Goal: Task Accomplishment & Management: Manage account settings

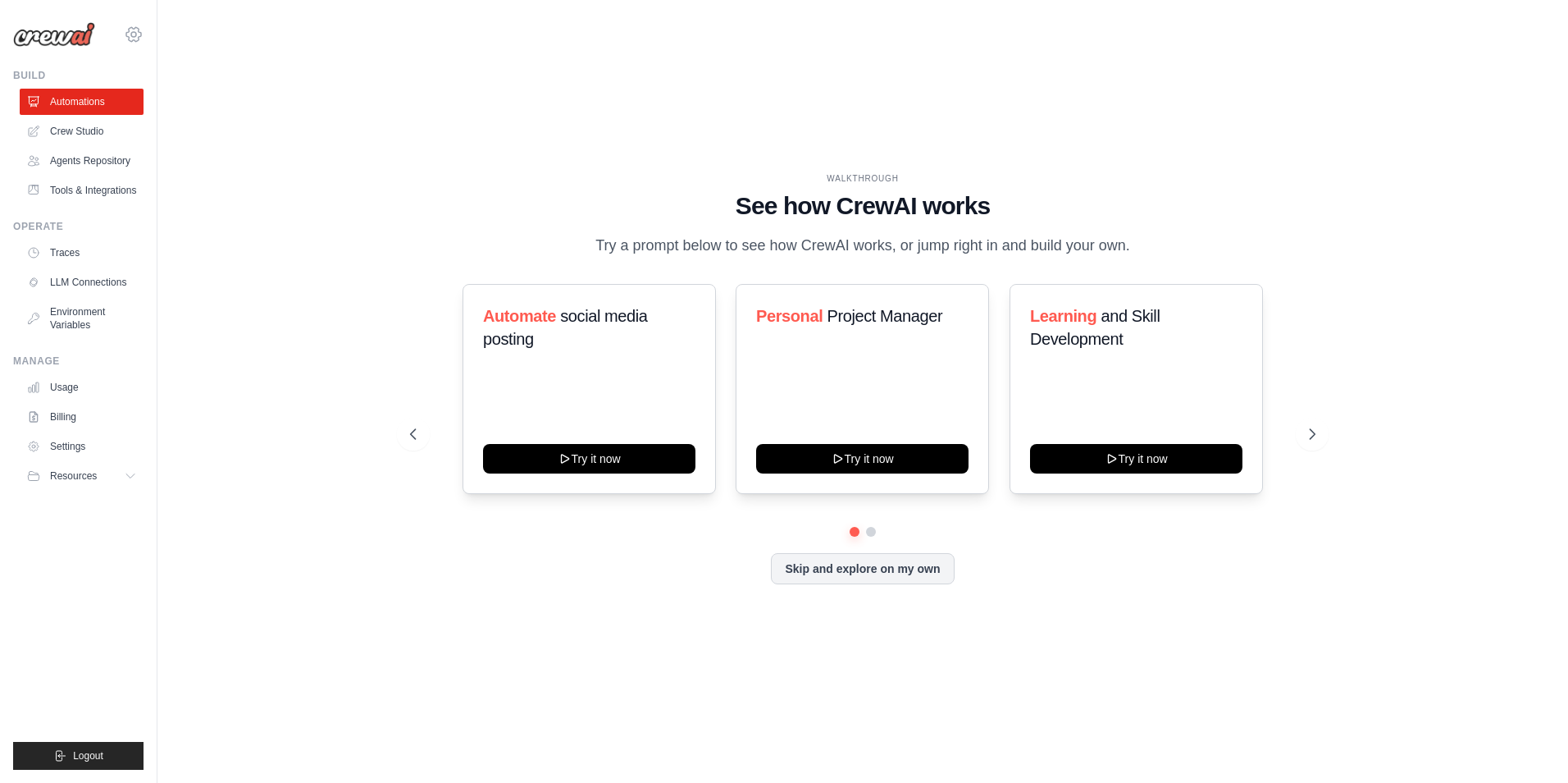
click at [127, 34] on icon at bounding box center [134, 35] width 20 height 20
click at [190, 107] on span "Settings" at bounding box center [205, 102] width 130 height 17
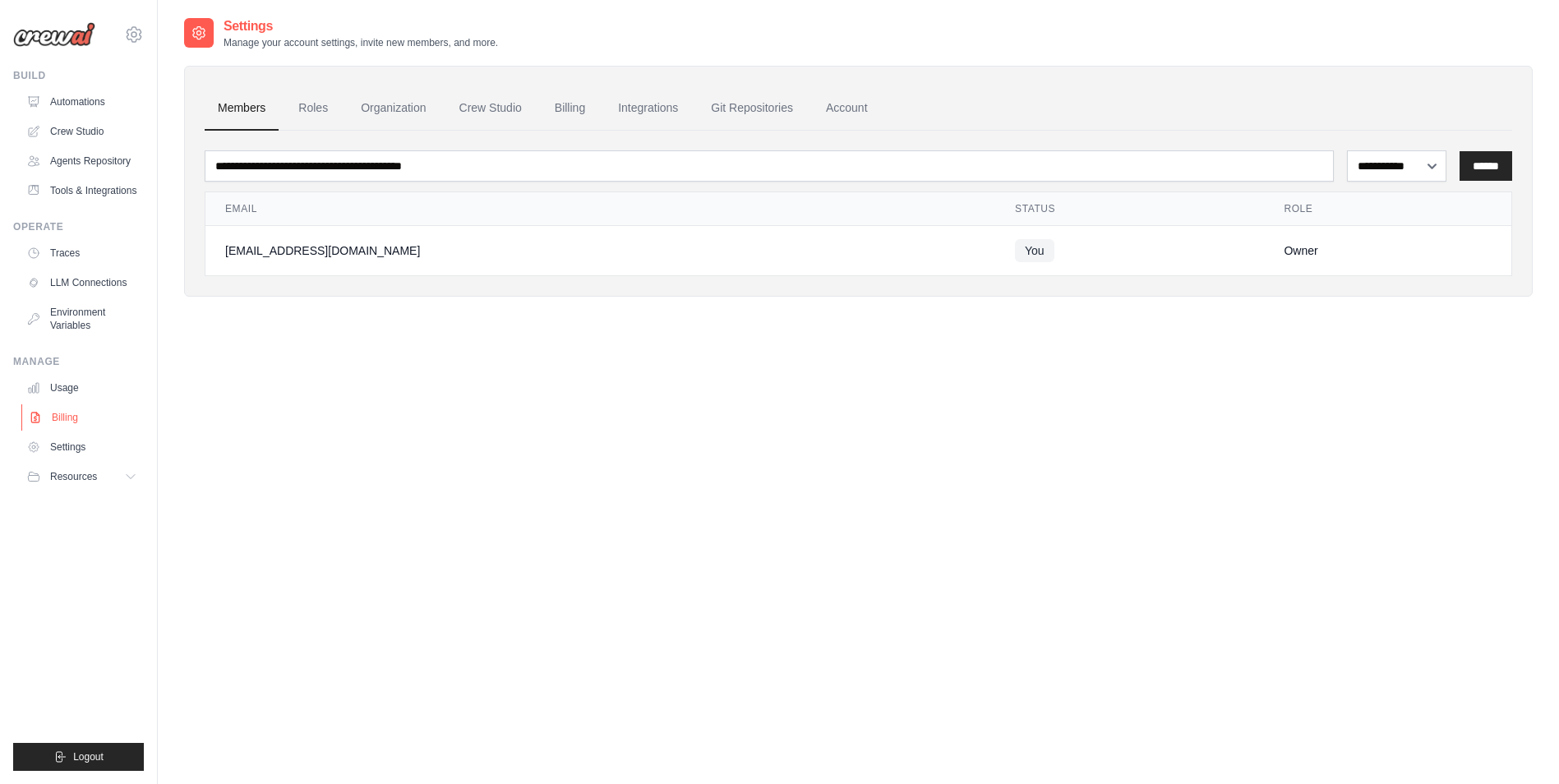
click at [65, 411] on link "Billing" at bounding box center [84, 417] width 124 height 26
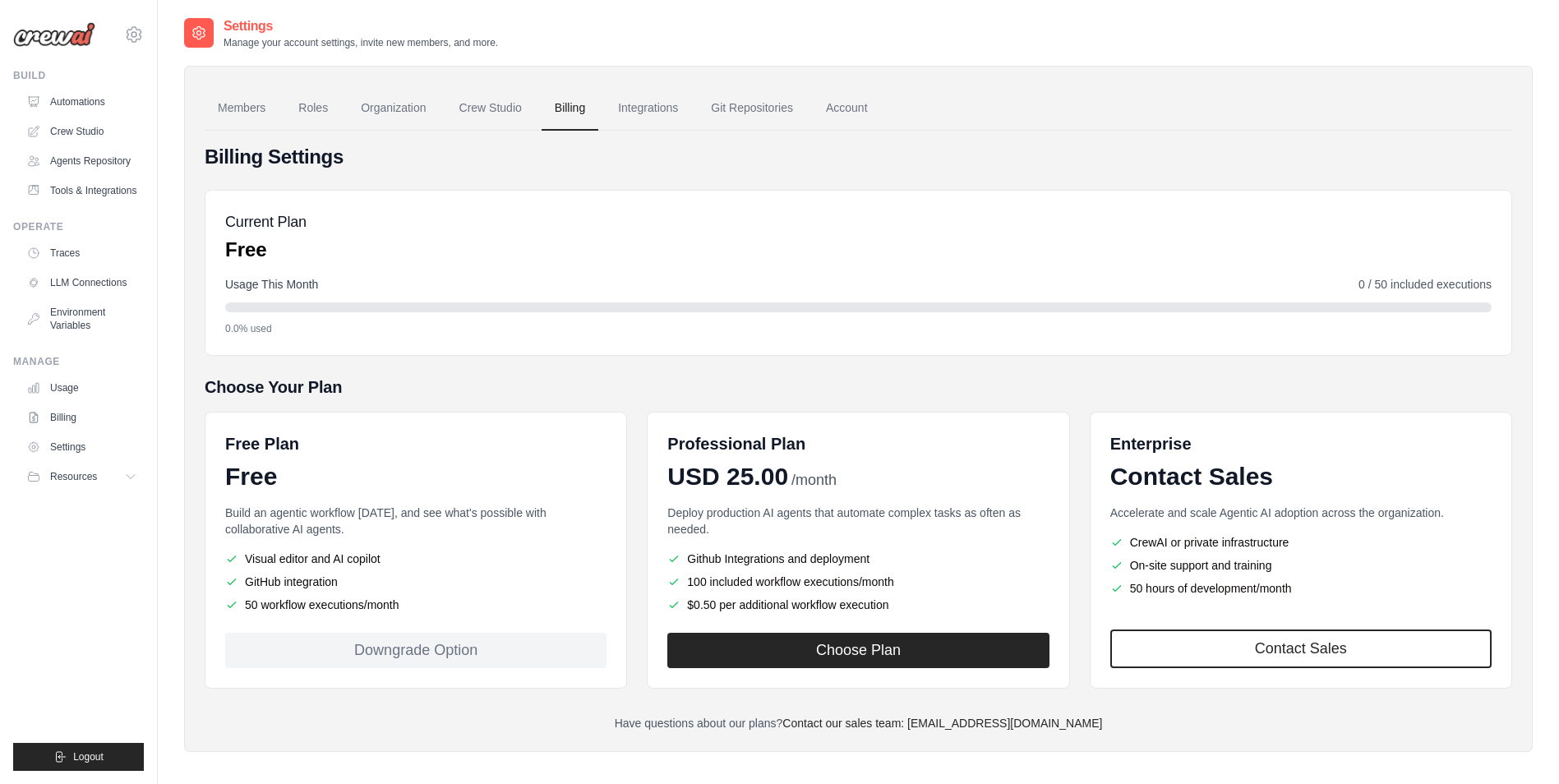
scroll to position [33, 0]
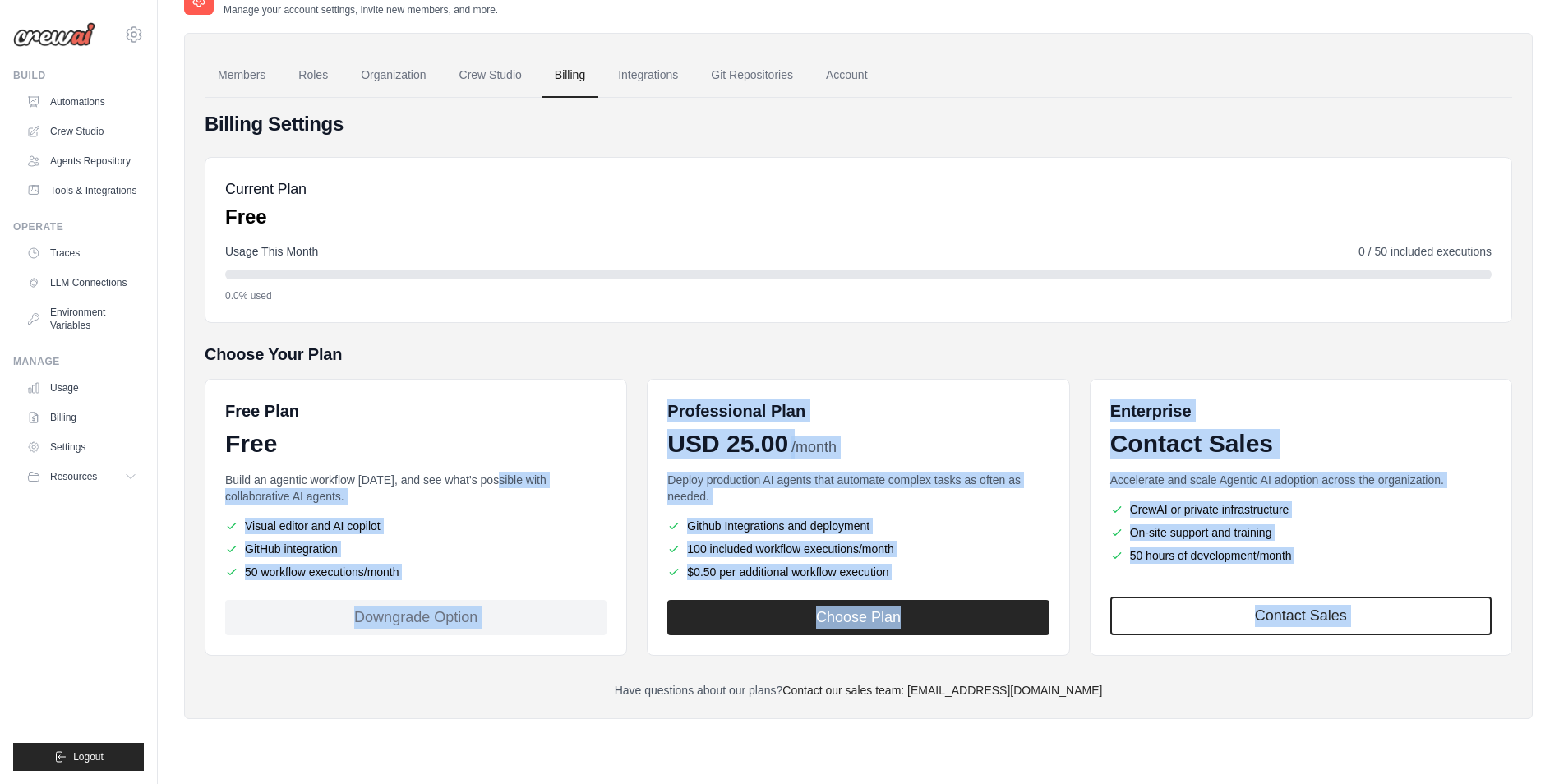
drag, startPoint x: 494, startPoint y: 473, endPoint x: 454, endPoint y: 668, distance: 199.1
click at [454, 668] on div "Billing Settings Current Plan Free Usage This Month 0 / 50 included executions …" at bounding box center [858, 404] width 1308 height 587
drag, startPoint x: 454, startPoint y: 668, endPoint x: 451, endPoint y: 570, distance: 98.0
click at [451, 570] on li "50 workflow executions/month" at bounding box center [416, 572] width 381 height 17
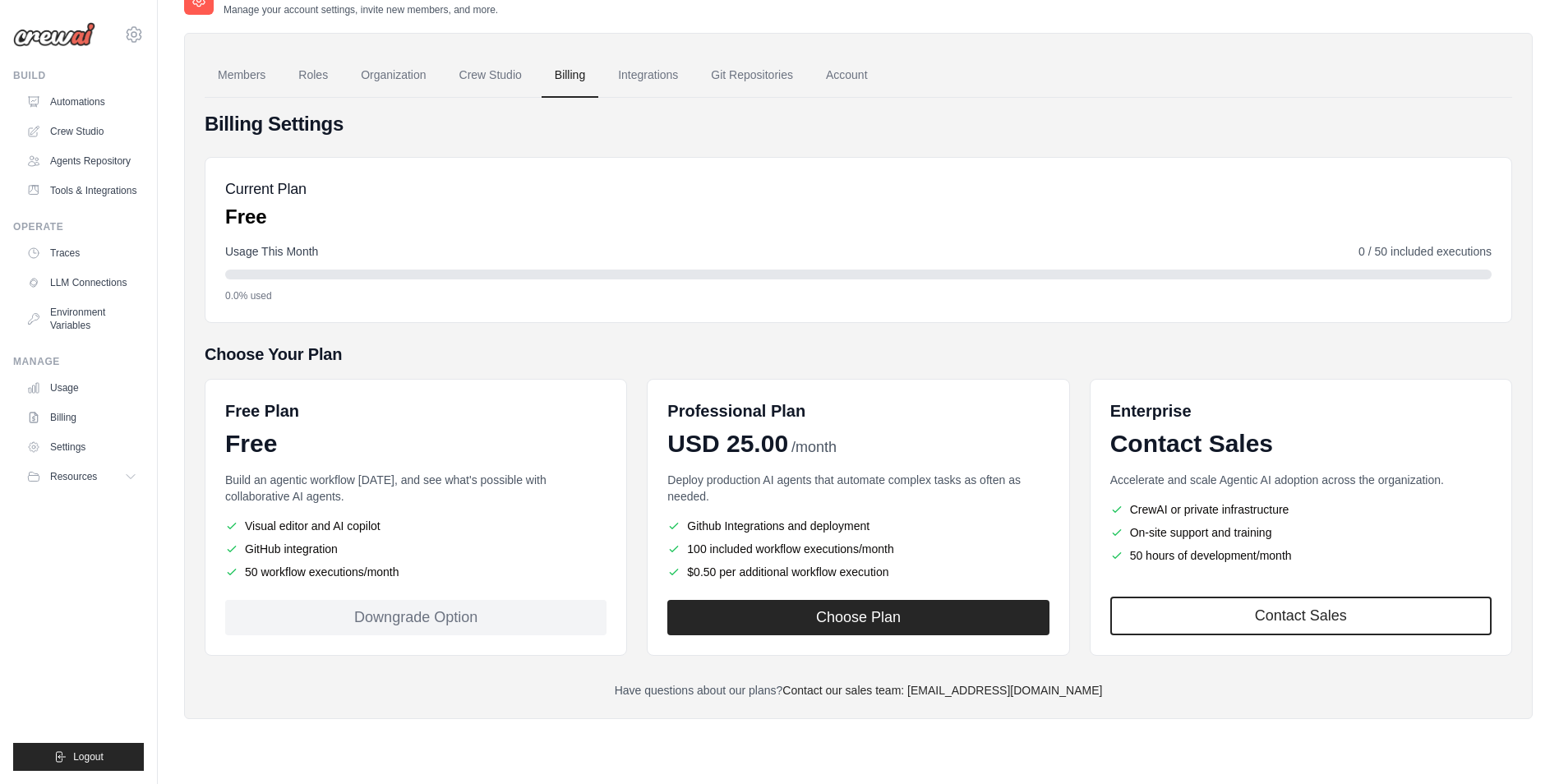
drag, startPoint x: 245, startPoint y: 574, endPoint x: 398, endPoint y: 570, distance: 153.1
click at [398, 570] on li "50 workflow executions/month" at bounding box center [416, 572] width 381 height 17
click at [401, 575] on li "50 workflow executions/month" at bounding box center [416, 572] width 381 height 17
click at [474, 92] on link "Crew Studio" at bounding box center [490, 75] width 89 height 45
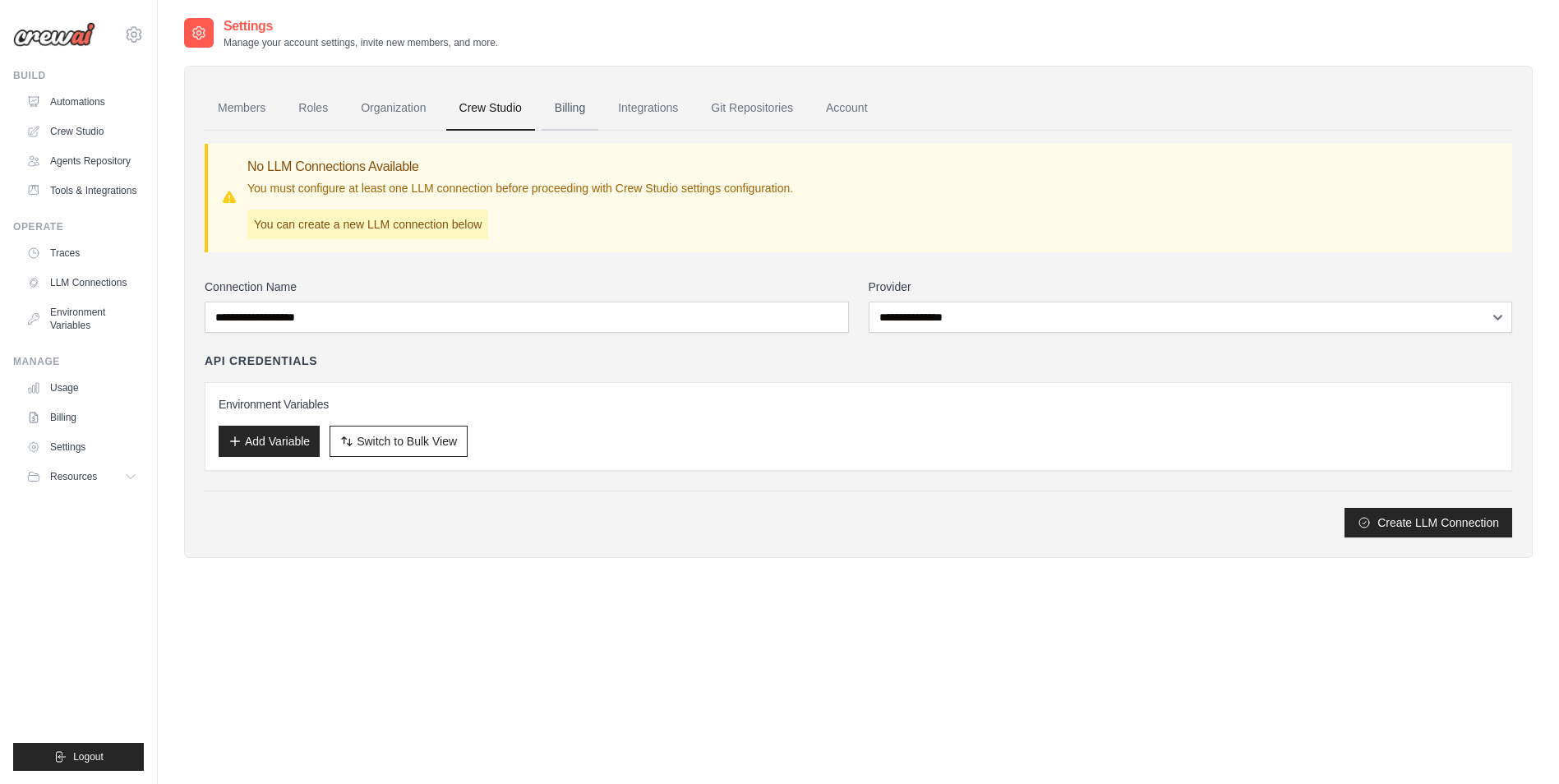
click at [573, 102] on link "Billing" at bounding box center [570, 108] width 56 height 45
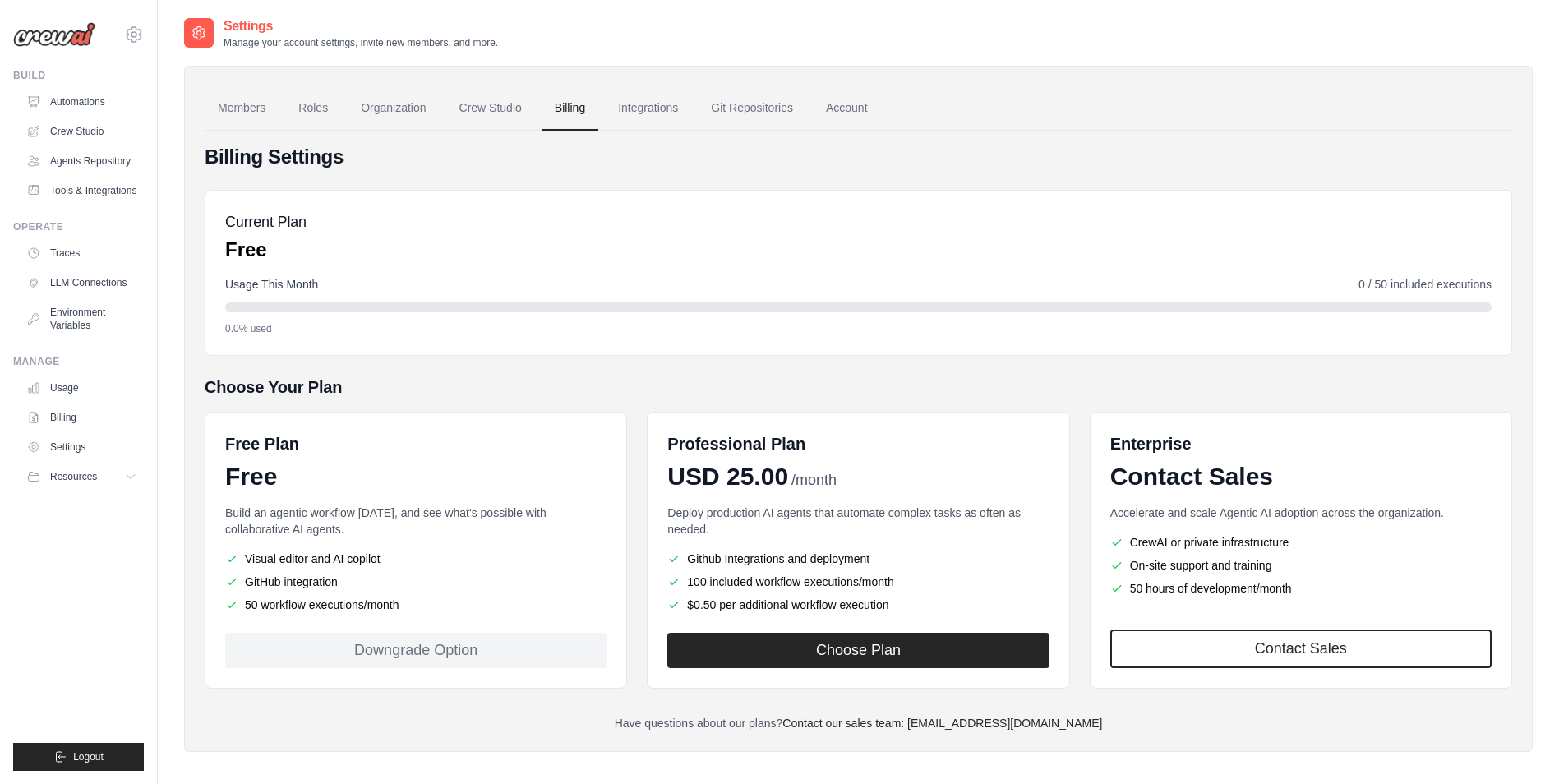
click at [396, 601] on li "50 workflow executions/month" at bounding box center [416, 604] width 381 height 17
drag, startPoint x: 396, startPoint y: 601, endPoint x: 342, endPoint y: 604, distance: 54.1
click at [342, 604] on li "50 workflow executions/month" at bounding box center [416, 604] width 381 height 17
drag, startPoint x: 876, startPoint y: 560, endPoint x: 862, endPoint y: 563, distance: 14.3
click at [862, 563] on li "Github Integrations and deployment" at bounding box center [858, 559] width 381 height 17
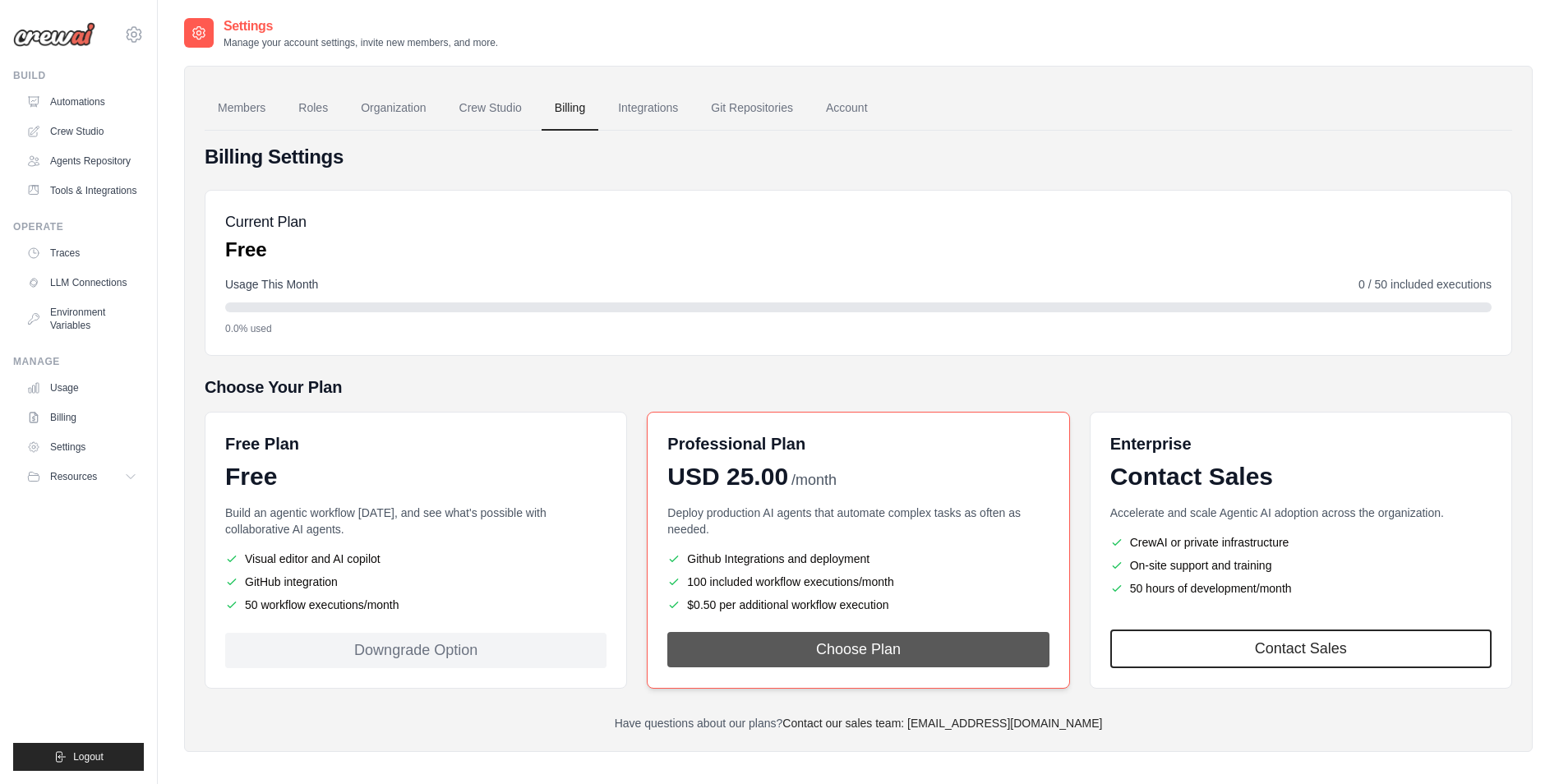
drag, startPoint x: 862, startPoint y: 563, endPoint x: 831, endPoint y: 660, distance: 101.8
click at [831, 660] on button "Choose Plan" at bounding box center [858, 649] width 381 height 36
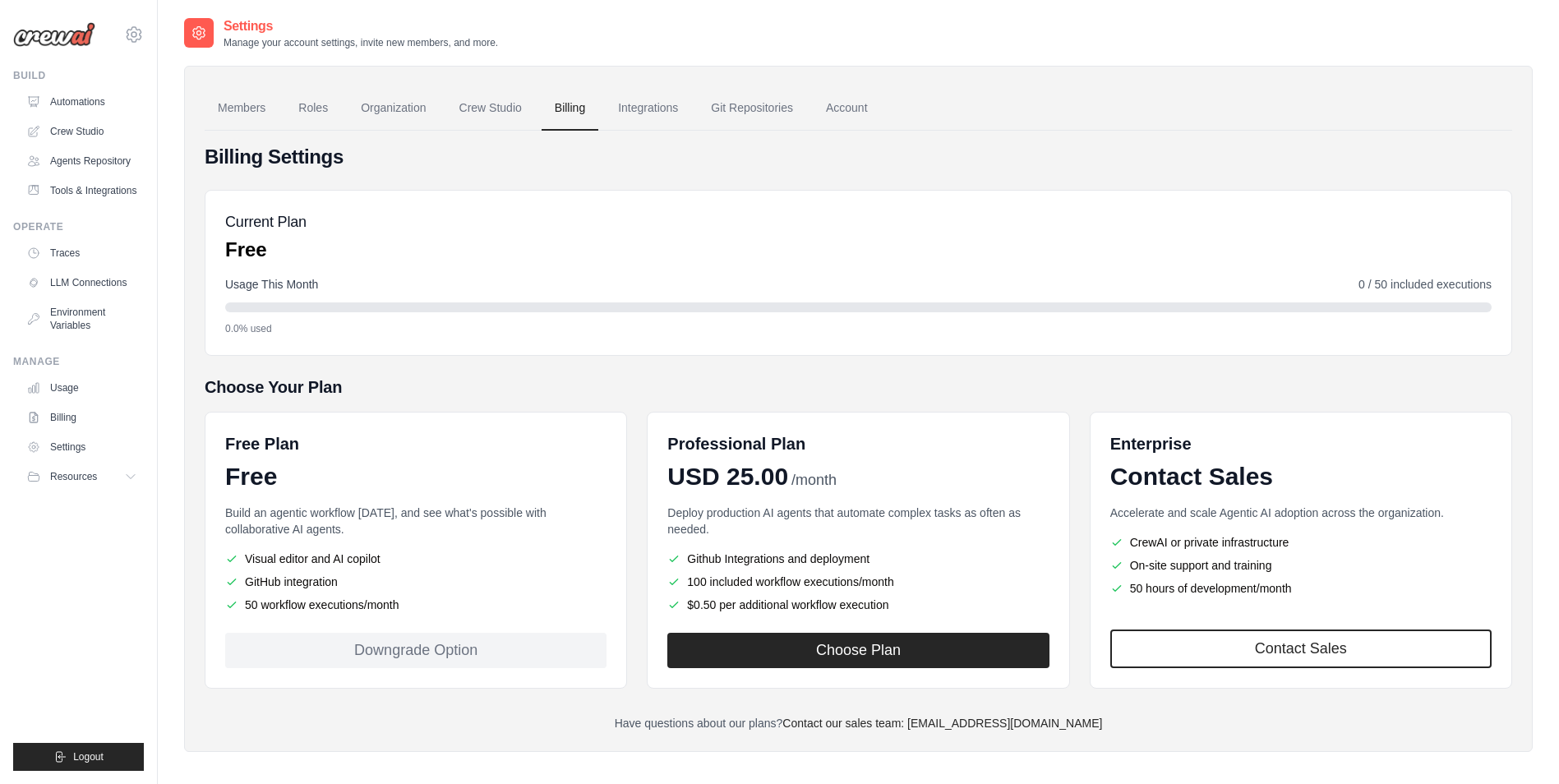
scroll to position [33, 0]
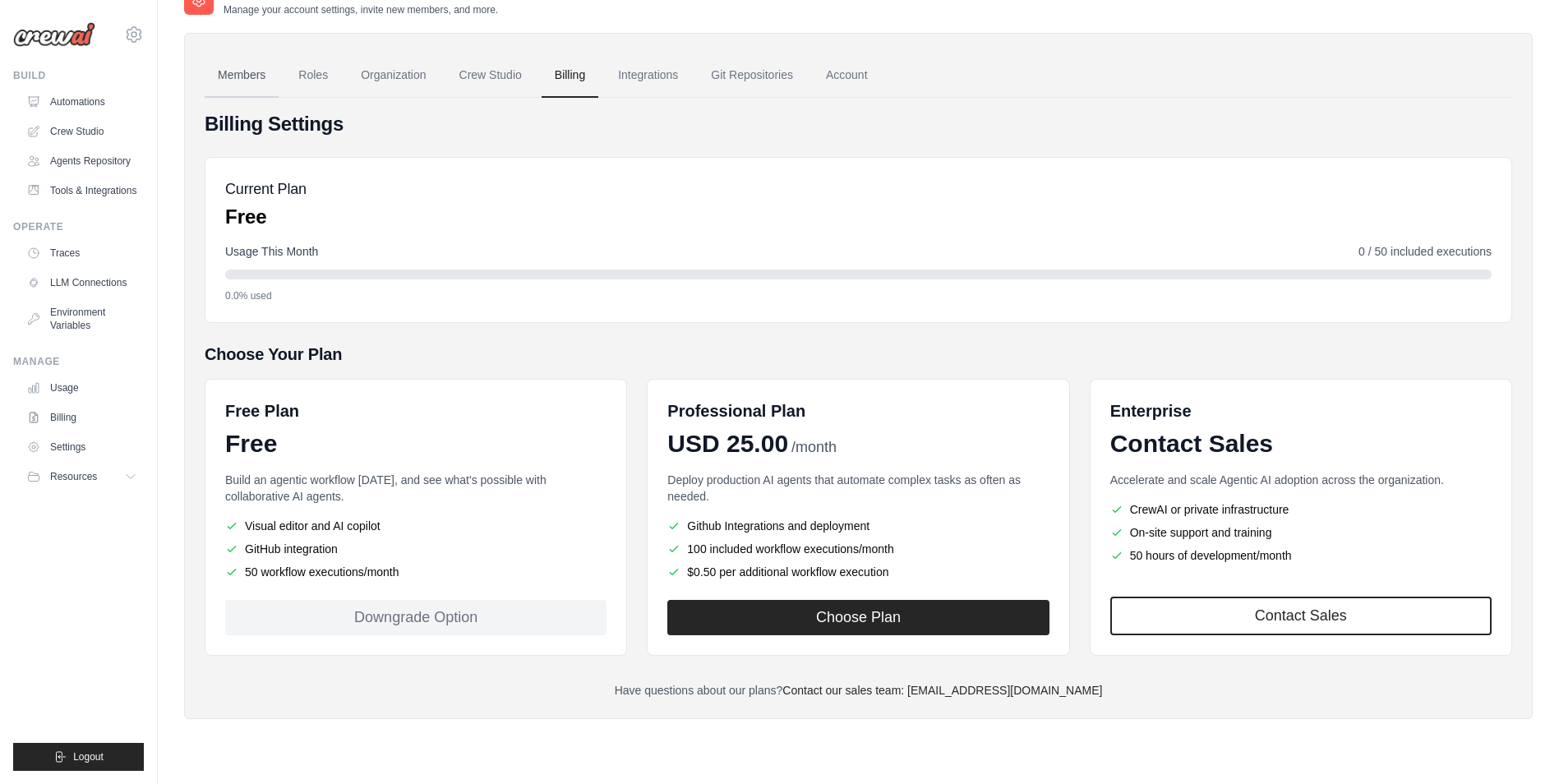
click at [236, 75] on link "Members" at bounding box center [241, 75] width 74 height 45
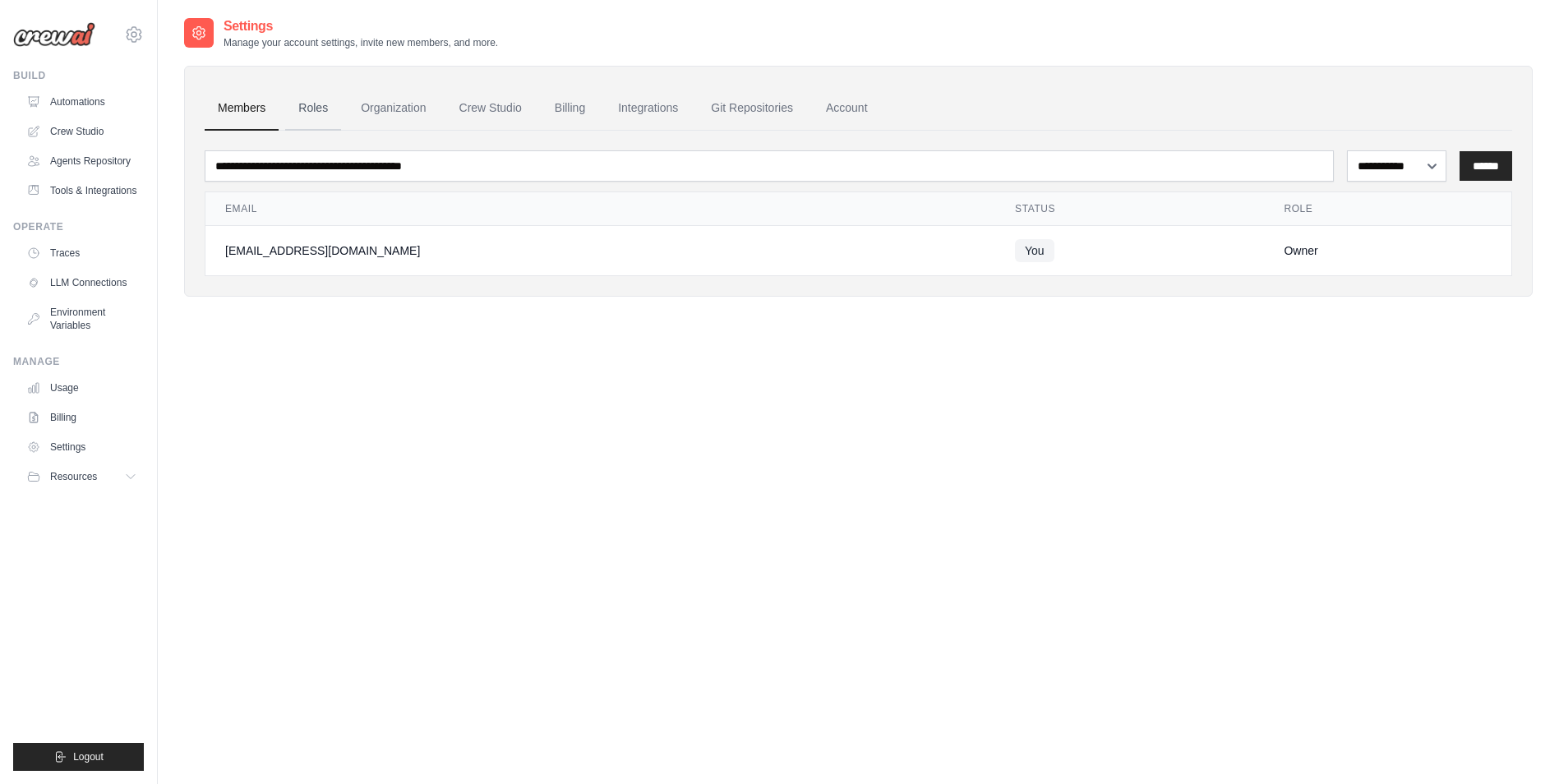
click at [303, 114] on link "Roles" at bounding box center [312, 108] width 56 height 45
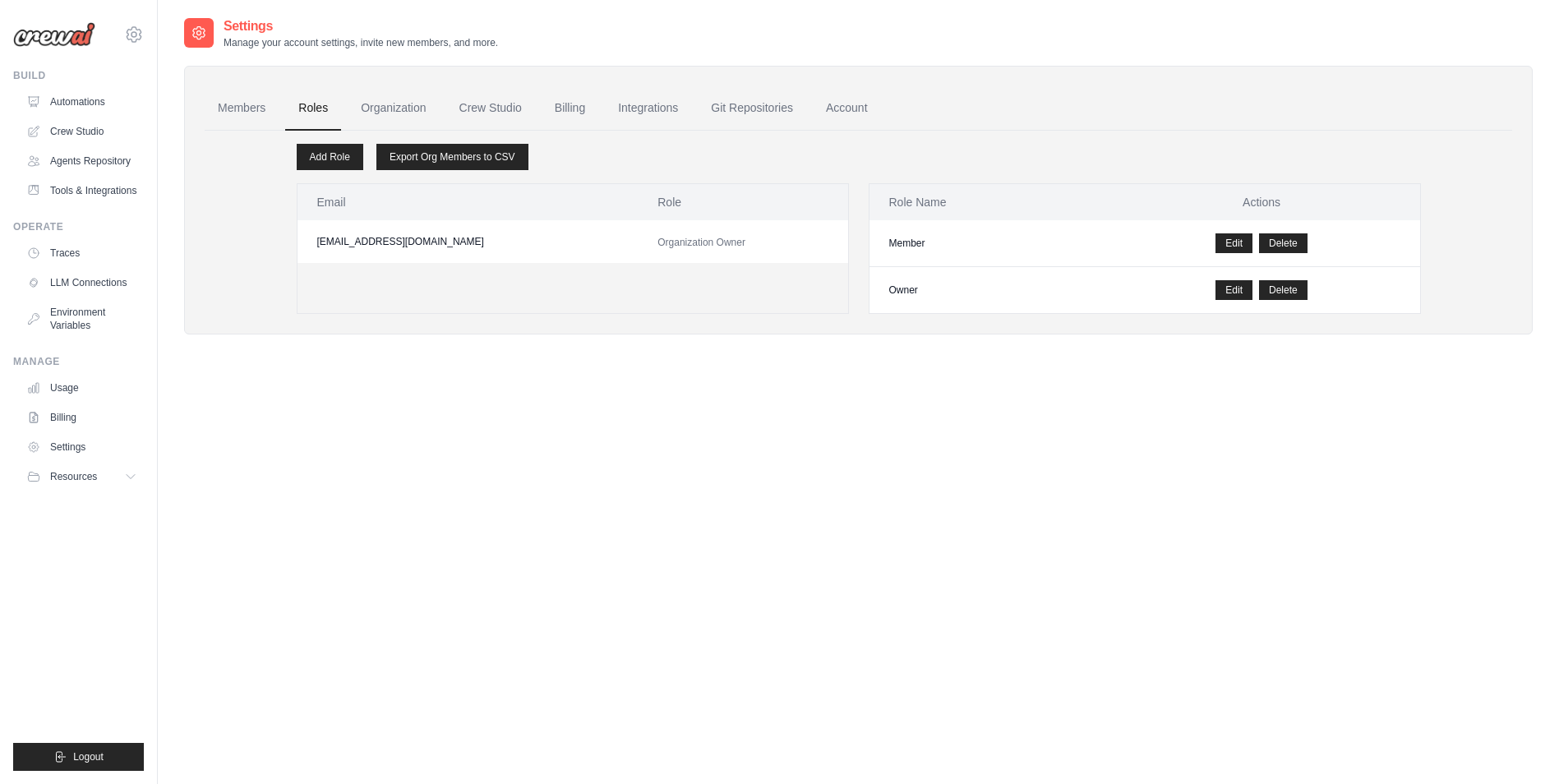
click at [60, 30] on img at bounding box center [54, 35] width 82 height 25
click at [52, 43] on img at bounding box center [54, 35] width 82 height 25
click at [94, 106] on link "Automations" at bounding box center [84, 102] width 124 height 26
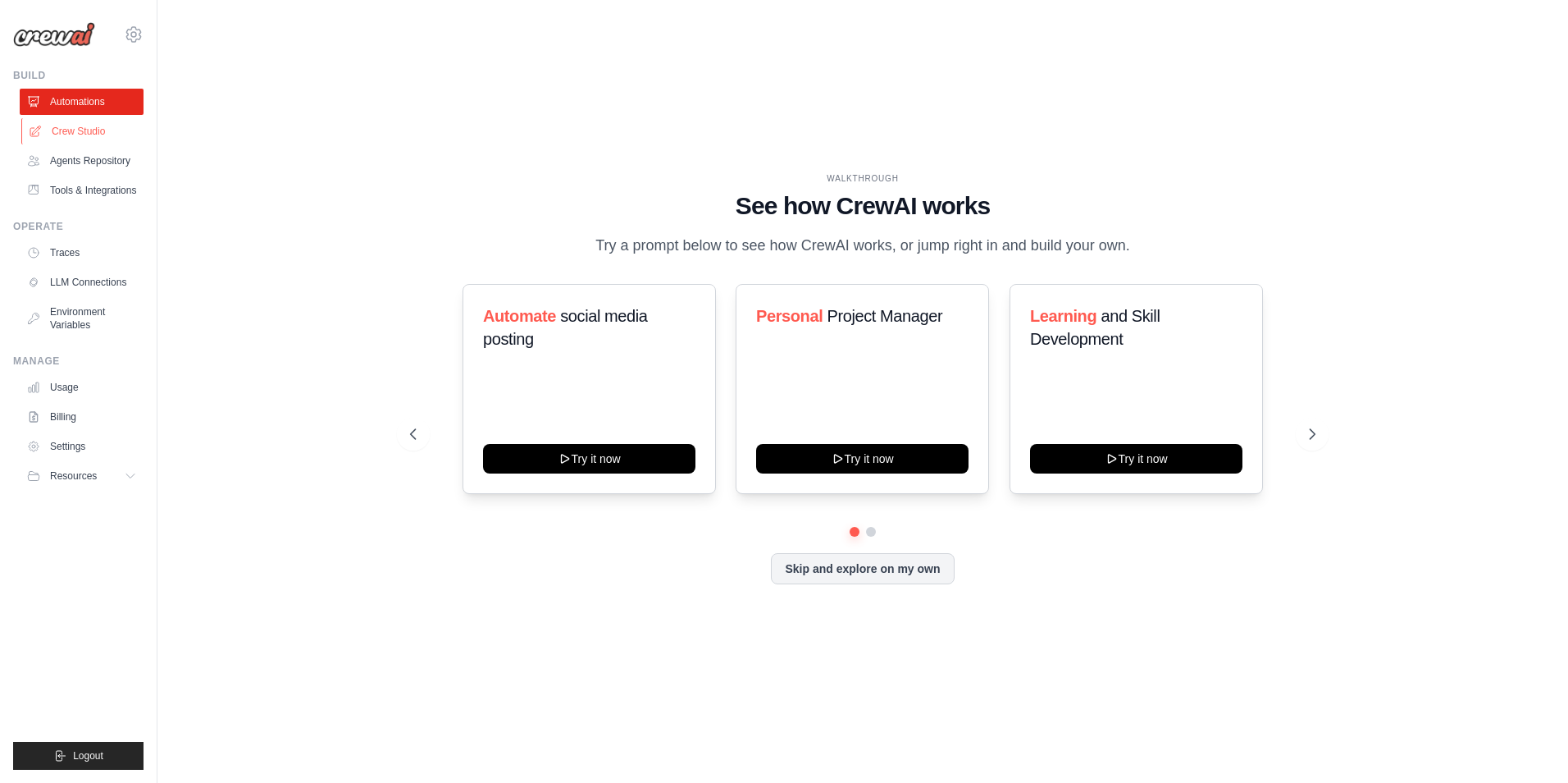
click at [72, 141] on link "Crew Studio" at bounding box center [83, 131] width 124 height 26
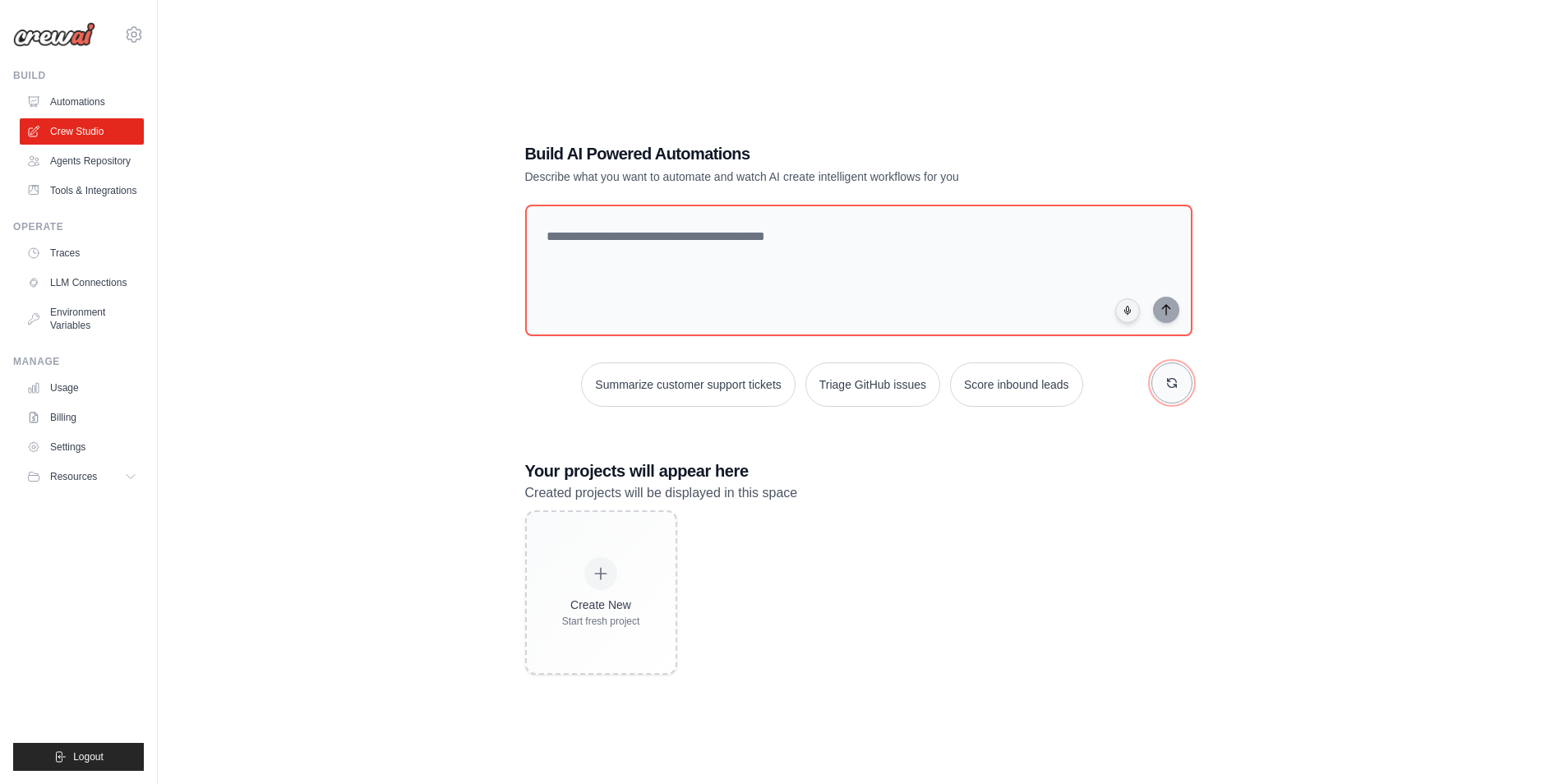
click at [1192, 385] on button "button" at bounding box center [1172, 383] width 41 height 41
